Goal: Obtain resource: Obtain resource

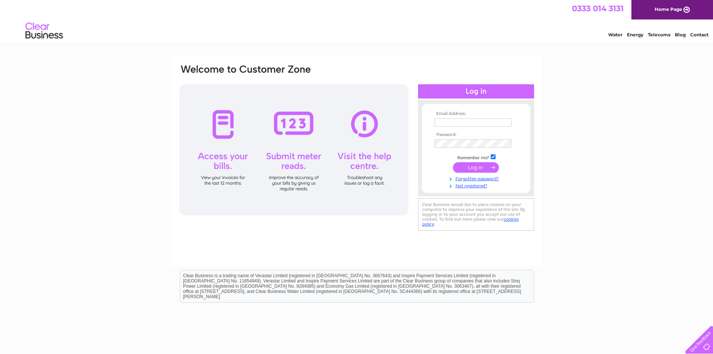
type input "george.thomson@yorsipp.com"
click at [475, 170] on input "submit" at bounding box center [476, 167] width 46 height 10
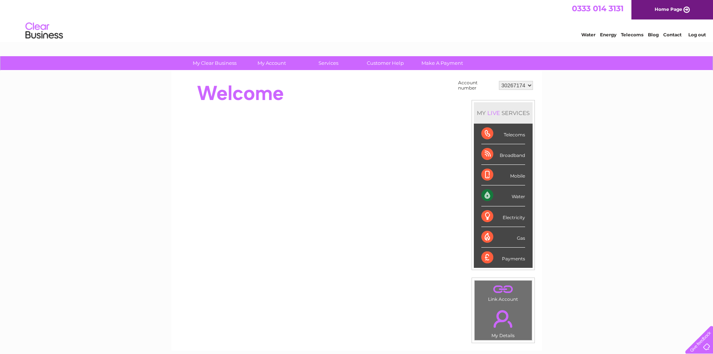
click at [521, 87] on select "30267174 30285561" at bounding box center [516, 85] width 34 height 9
select select "30285561"
click at [499, 81] on select "30267174 30285561" at bounding box center [516, 85] width 34 height 9
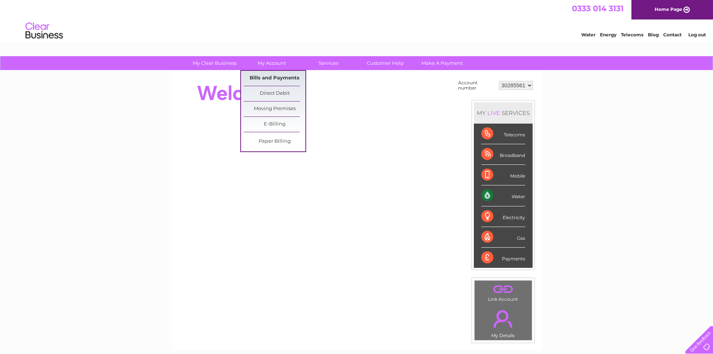
click at [282, 75] on link "Bills and Payments" at bounding box center [275, 78] width 62 height 15
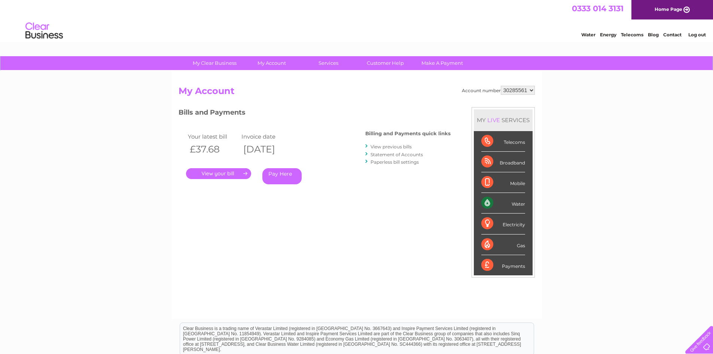
click at [397, 154] on link "Statement of Accounts" at bounding box center [397, 155] width 52 height 6
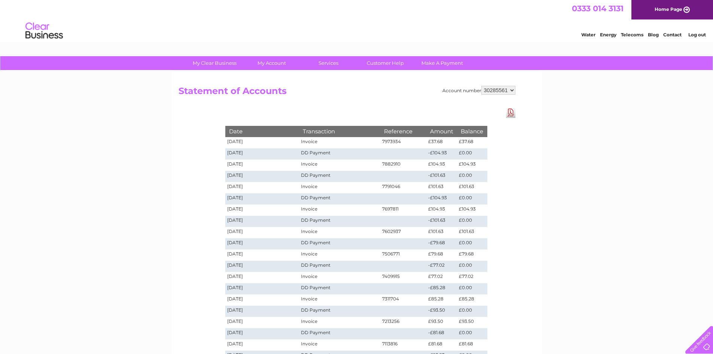
click at [513, 113] on link "Download Pdf" at bounding box center [510, 112] width 9 height 11
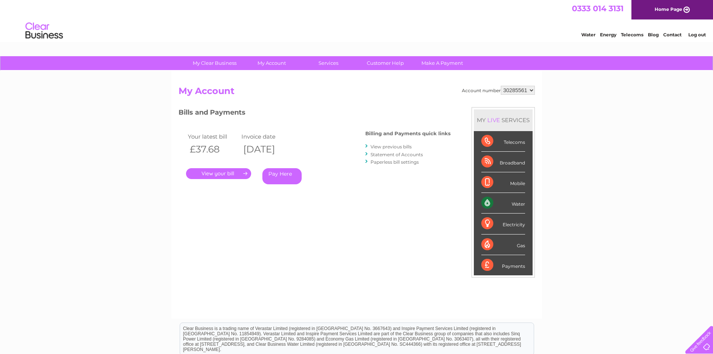
click at [381, 145] on link "View previous bills" at bounding box center [391, 147] width 41 height 6
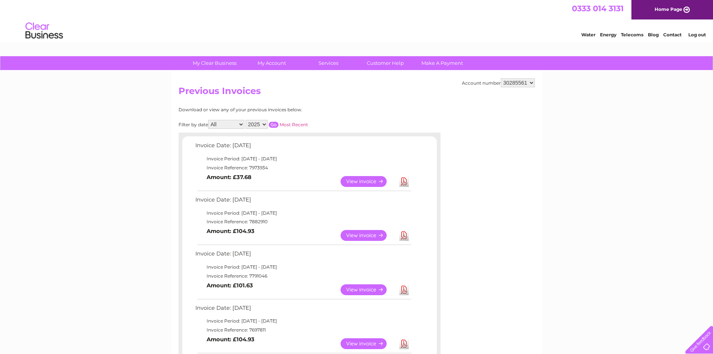
click at [348, 182] on link "View" at bounding box center [368, 181] width 55 height 11
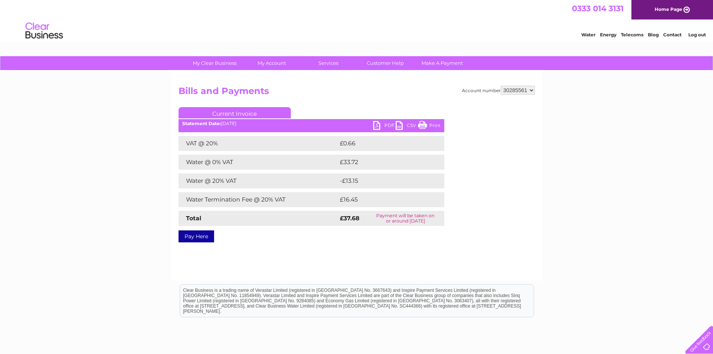
click at [381, 124] on link "PDF" at bounding box center [384, 126] width 22 height 11
